Goal: Task Accomplishment & Management: Complete application form

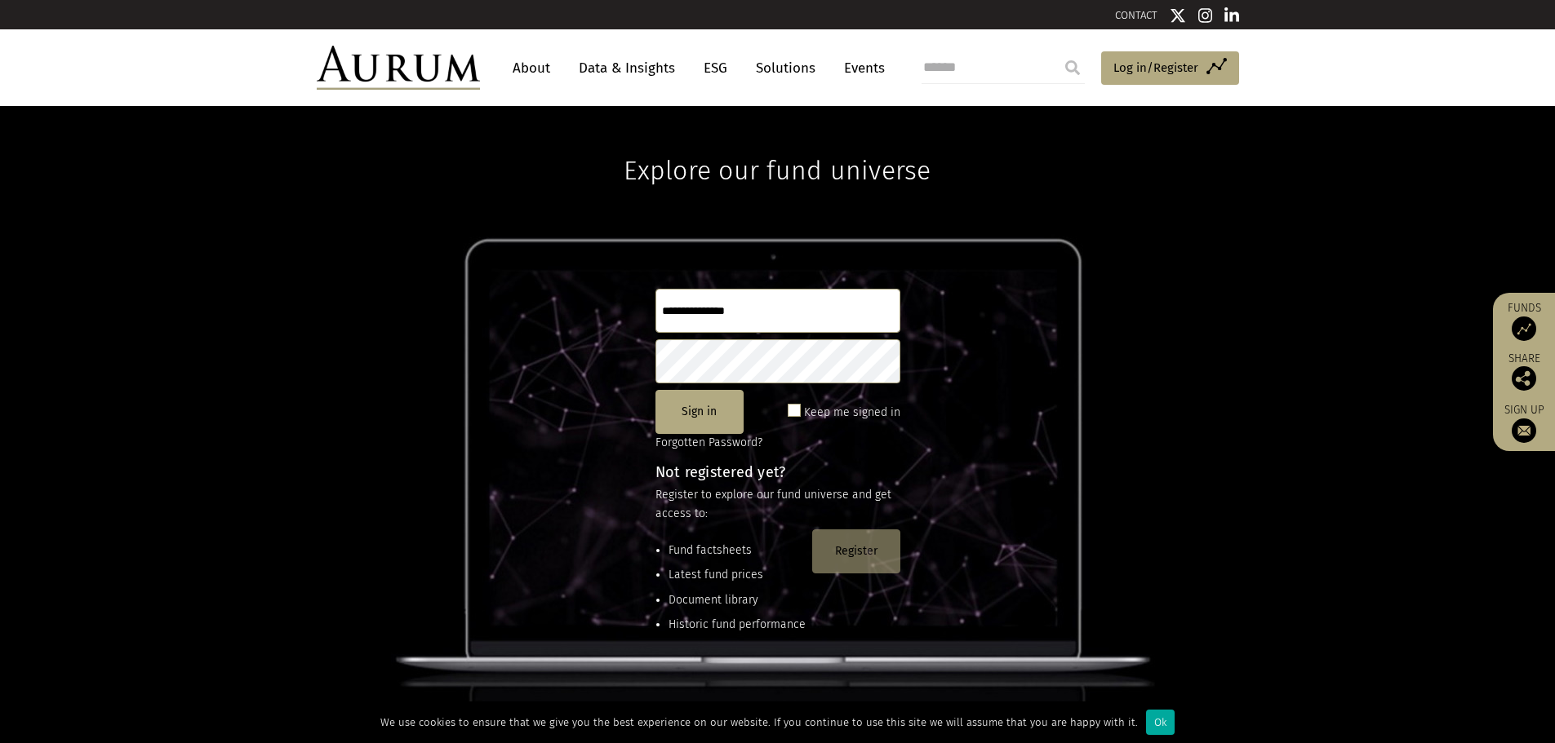
click at [884, 560] on button "Register" at bounding box center [856, 552] width 88 height 44
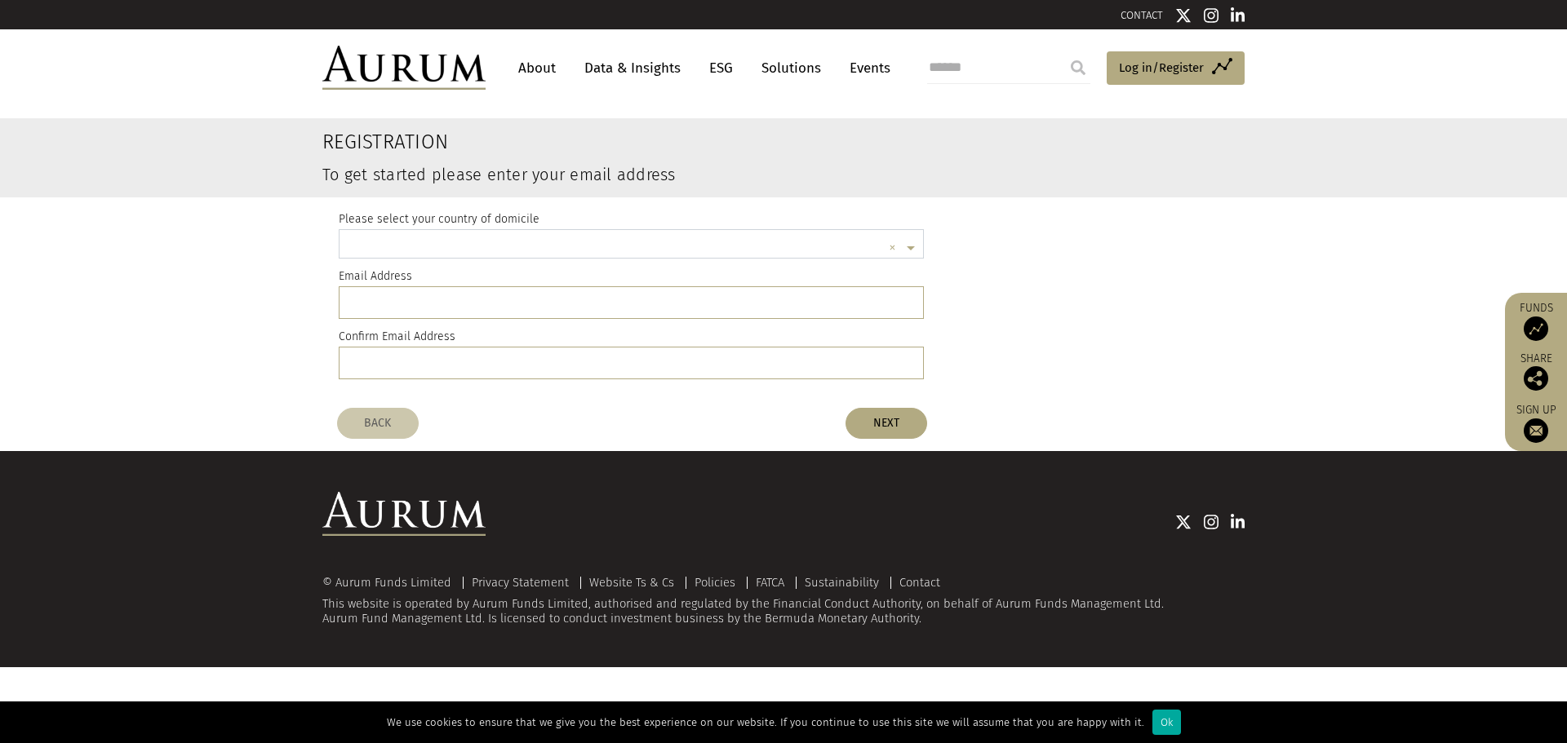
scroll to position [4, 0]
click at [905, 245] on span at bounding box center [913, 245] width 20 height 18
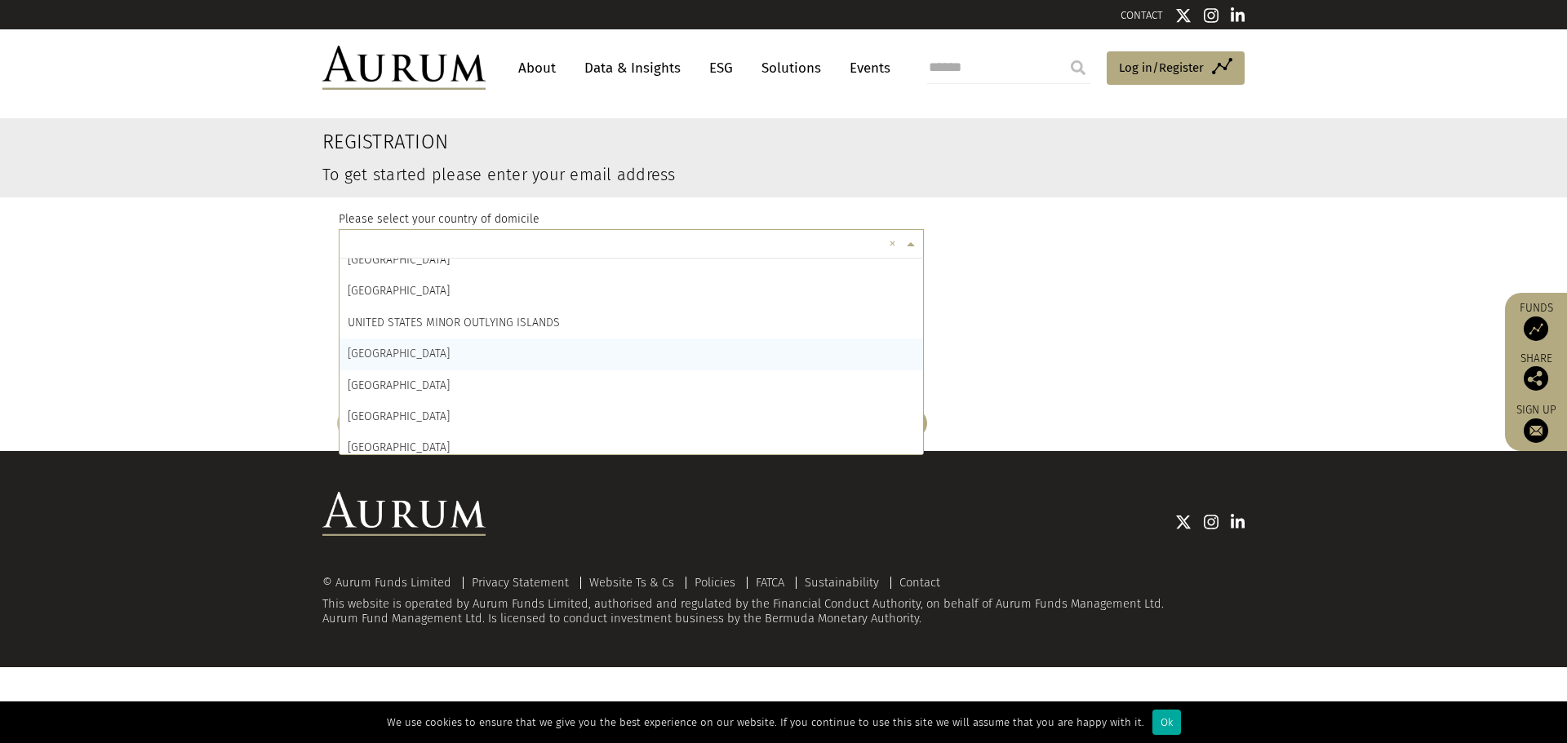
scroll to position [7419, 0]
click at [569, 347] on div "[GEOGRAPHIC_DATA]" at bounding box center [630, 341] width 583 height 31
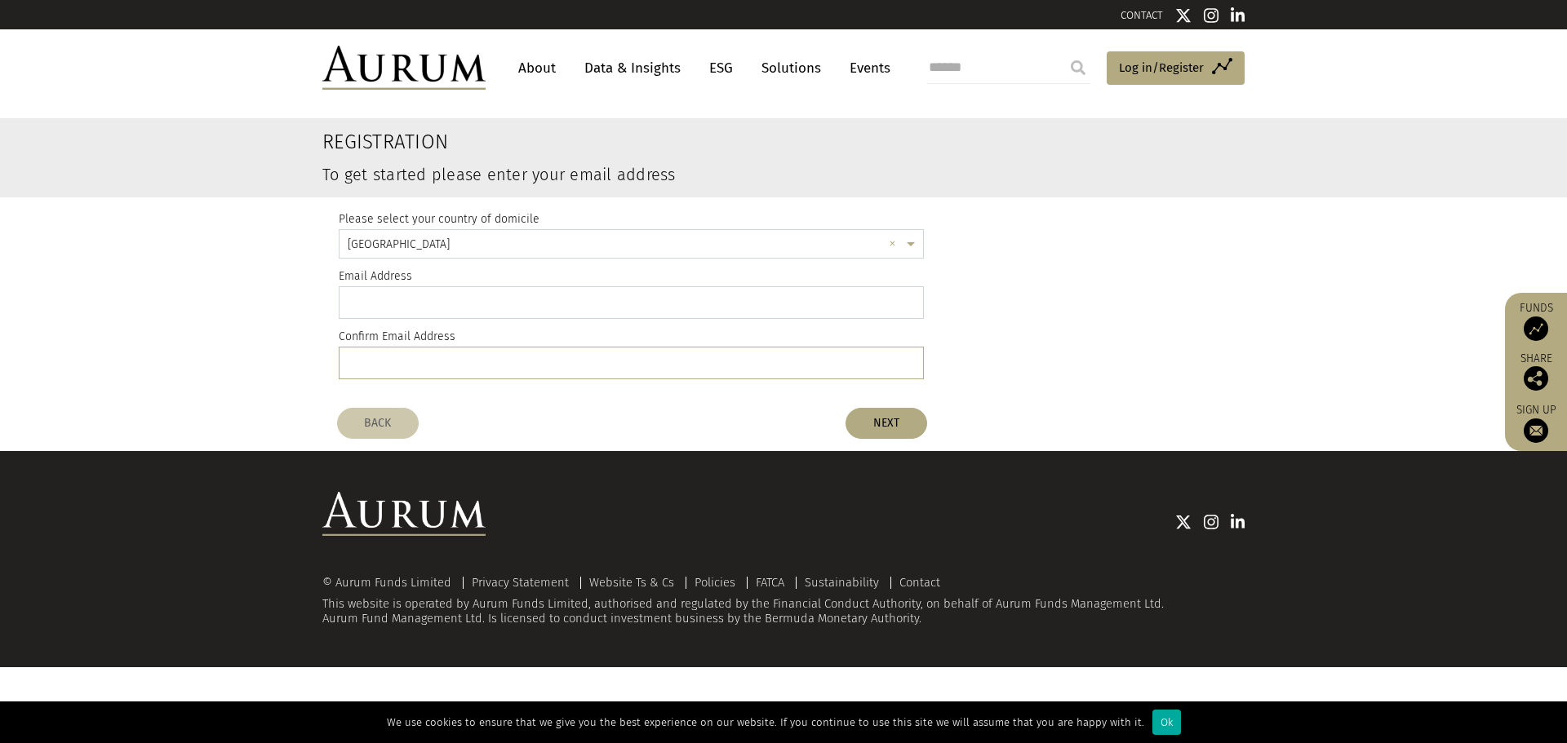
click at [584, 311] on input "email" at bounding box center [631, 302] width 585 height 33
type input "**********"
click at [872, 419] on button "NEXT" at bounding box center [886, 423] width 82 height 31
